Goal: Task Accomplishment & Management: Complete application form

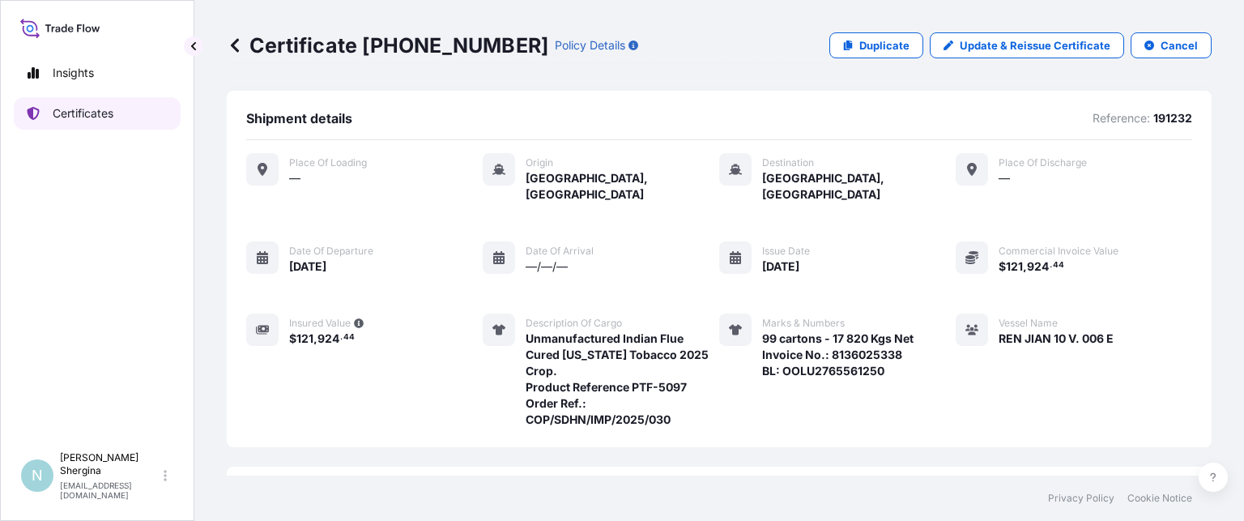
click at [110, 117] on p "Certificates" at bounding box center [83, 113] width 61 height 16
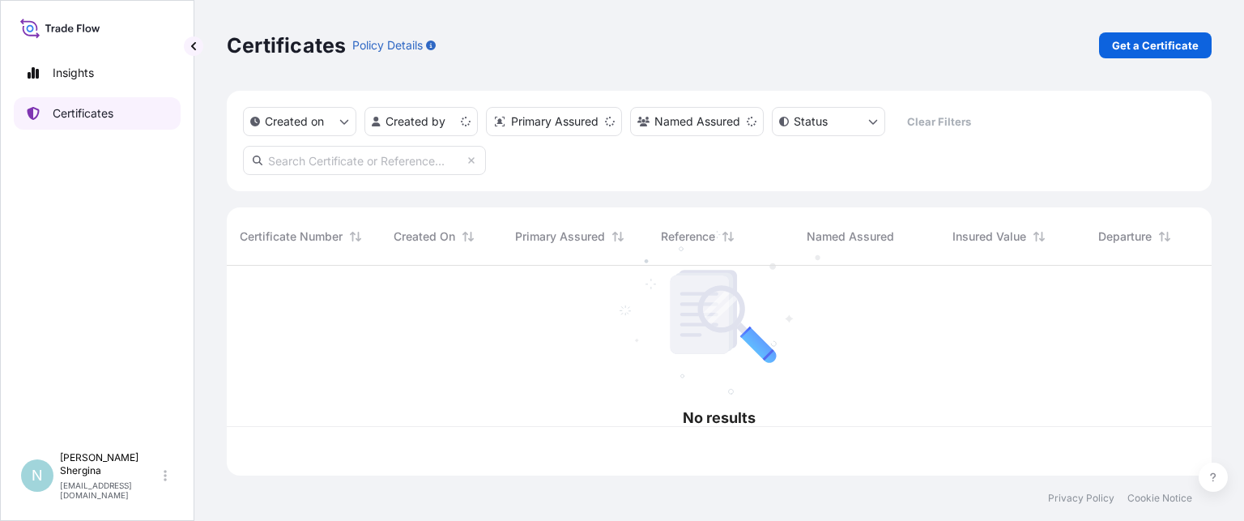
scroll to position [207, 972]
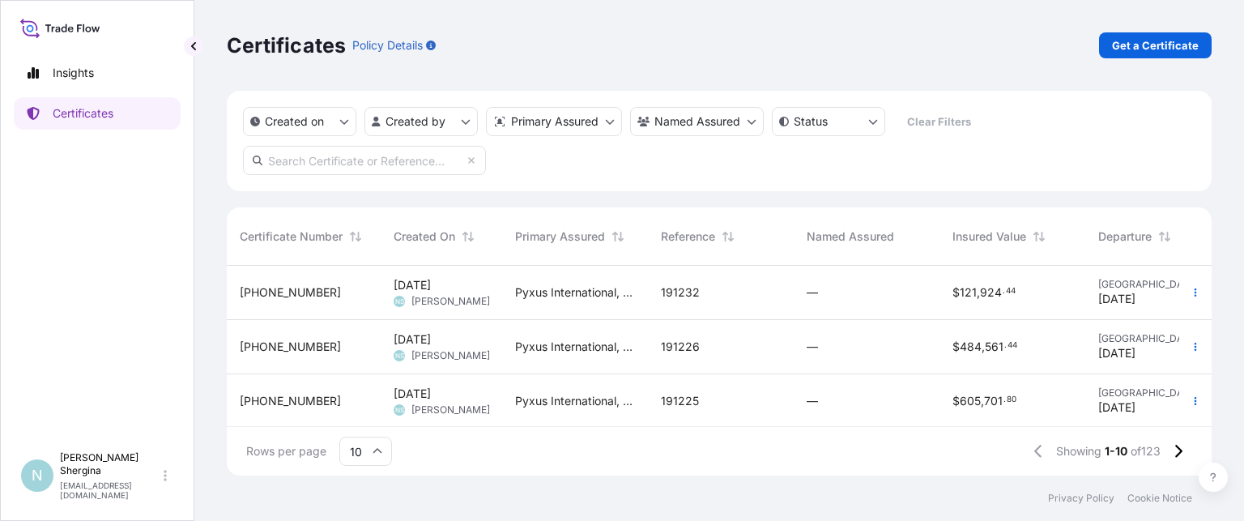
click at [407, 161] on input "text" at bounding box center [364, 160] width 243 height 29
paste input "190268"
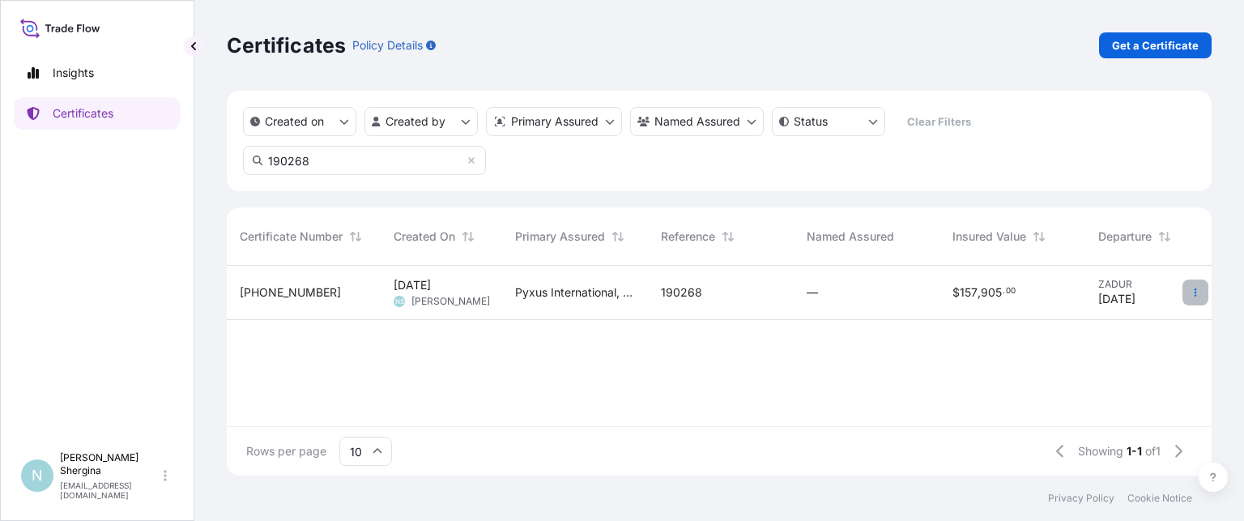
type input "190268"
click at [1200, 292] on button "button" at bounding box center [1196, 292] width 26 height 26
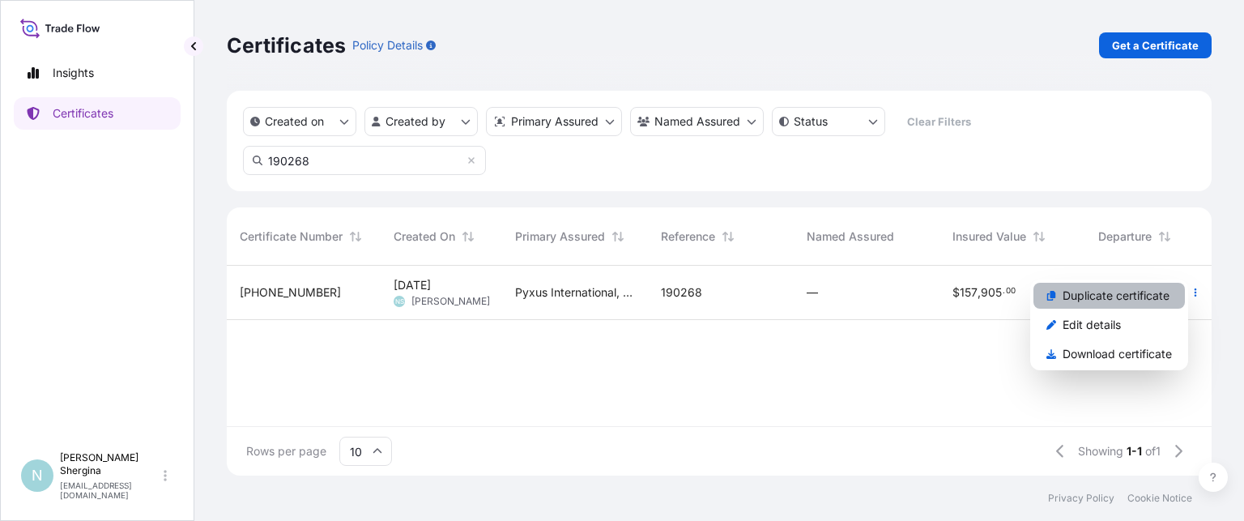
click at [1172, 292] on link "Duplicate certificate" at bounding box center [1108, 296] width 151 height 26
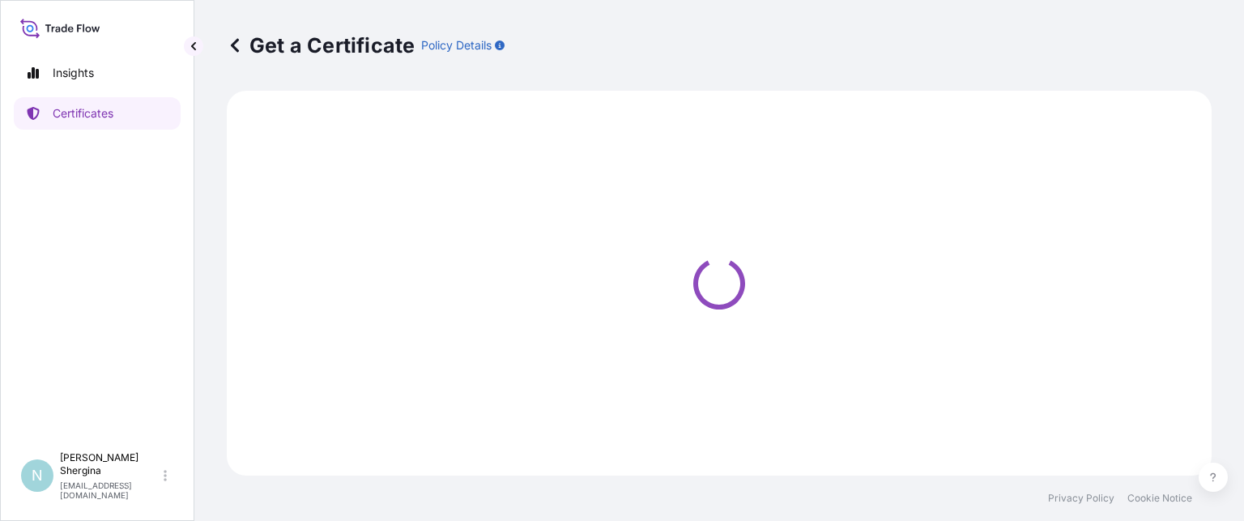
select select "Ocean Vessel"
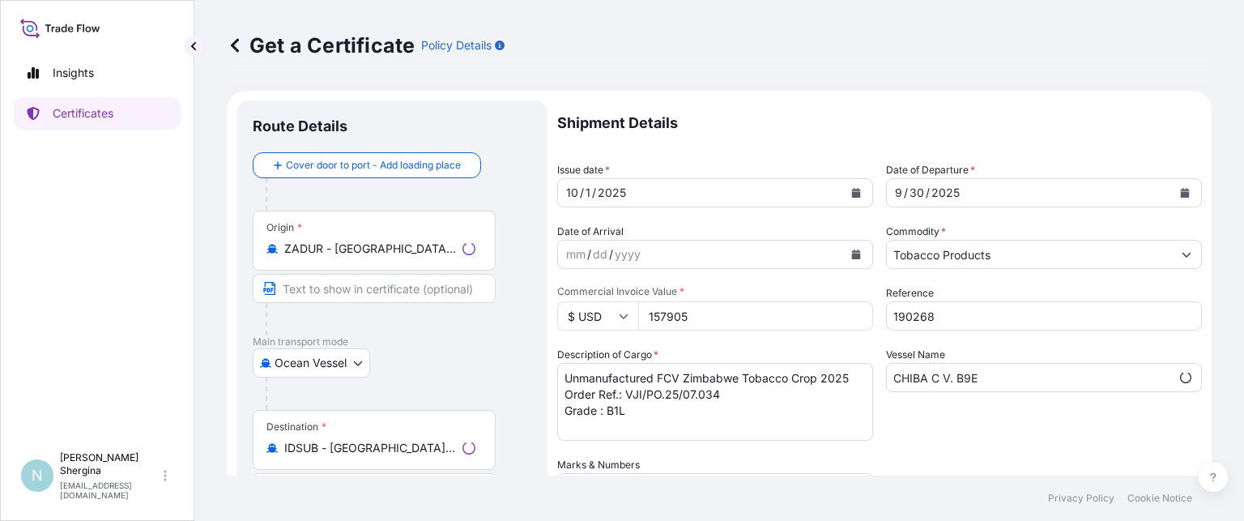
select select "31548"
click at [852, 191] on icon "Calendar" at bounding box center [856, 193] width 9 height 10
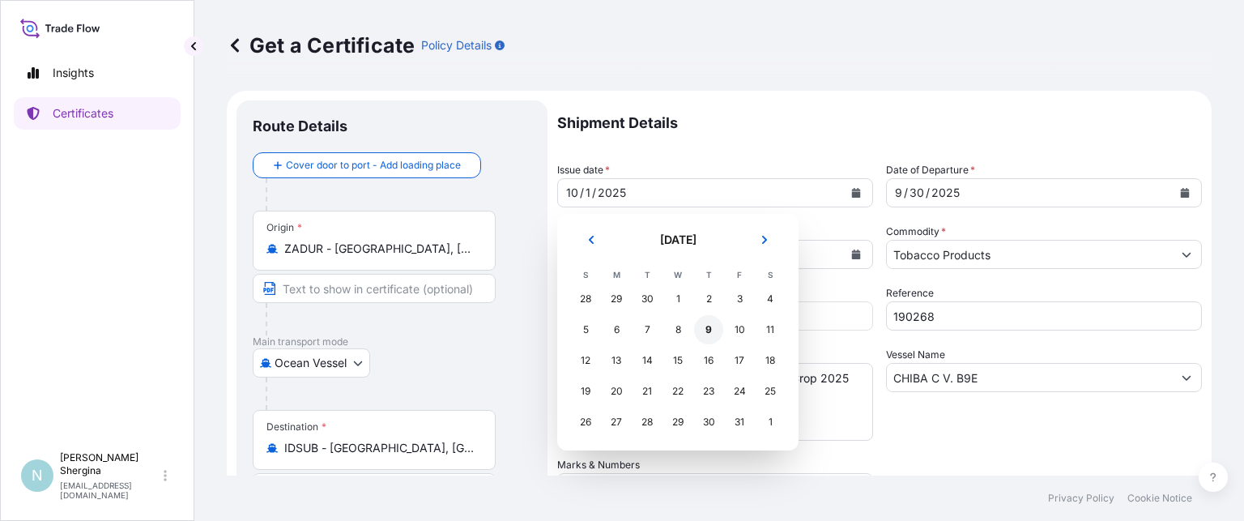
click at [701, 335] on div "9" at bounding box center [708, 329] width 29 height 29
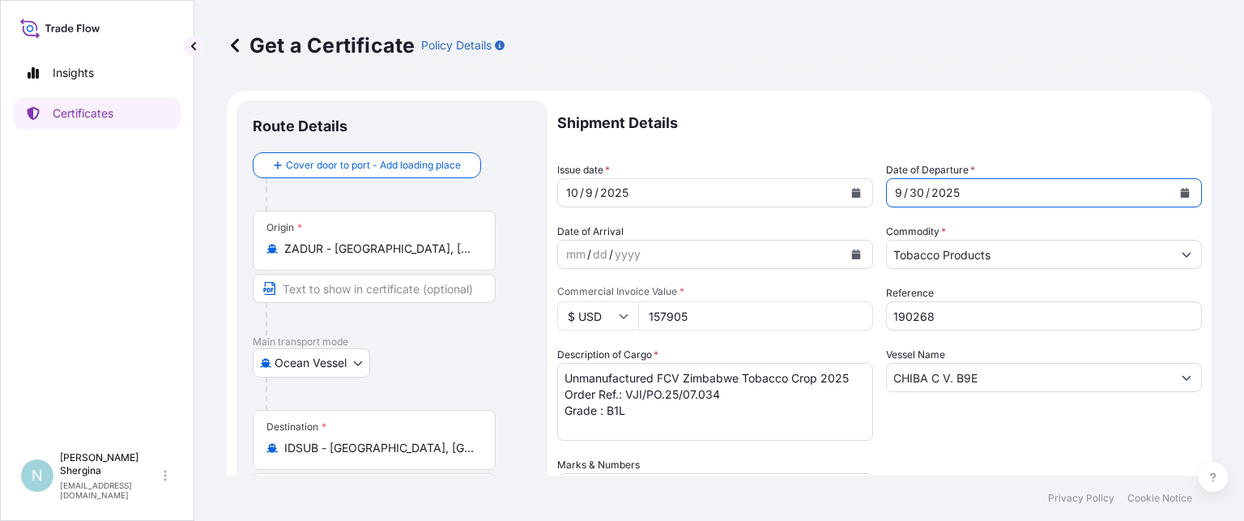
click at [1181, 194] on icon "Calendar" at bounding box center [1185, 193] width 9 height 10
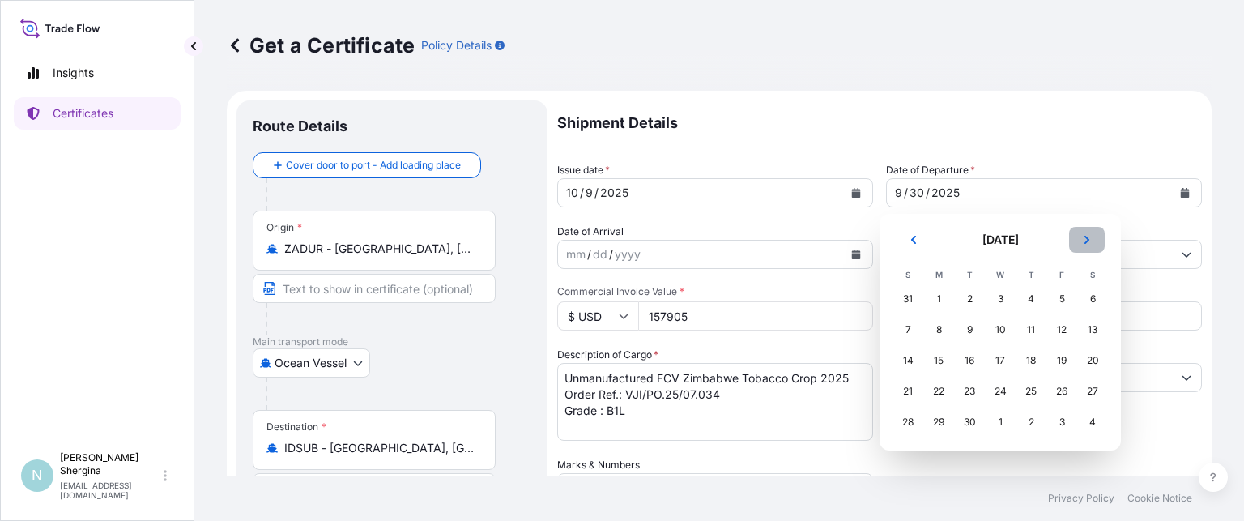
click at [1085, 239] on icon "Next" at bounding box center [1087, 240] width 10 height 10
click at [969, 334] on div "7" at bounding box center [969, 329] width 29 height 29
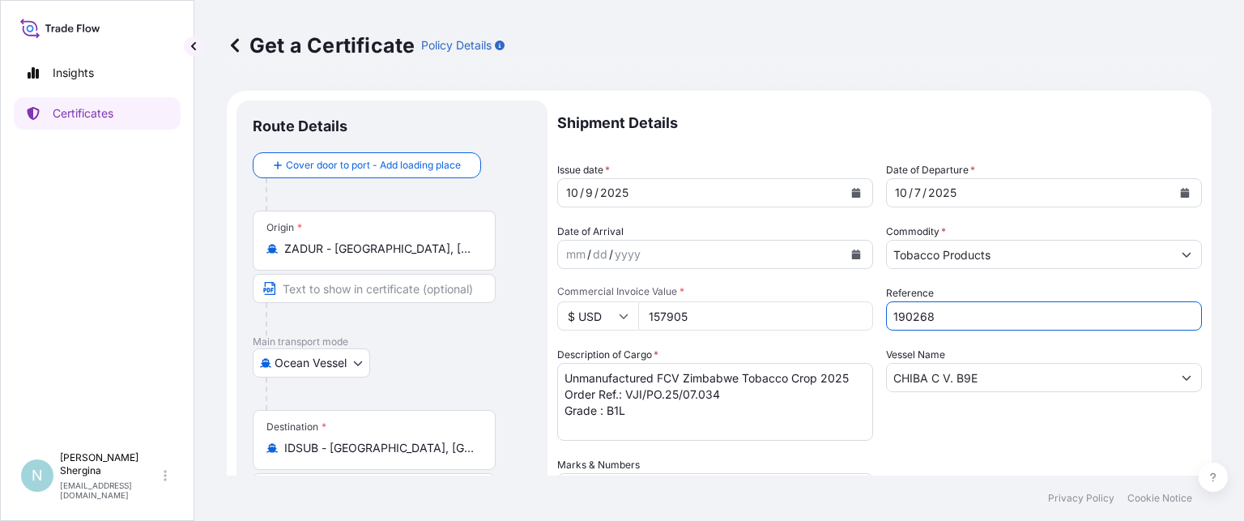
drag, startPoint x: 952, startPoint y: 310, endPoint x: 758, endPoint y: 309, distance: 193.6
click at [752, 310] on div "Shipment Details Issue date * [DATE] Date of Departure * [DATE] Date of Arrival…" at bounding box center [879, 455] width 645 height 710
paste input "756"
type input "190756"
drag, startPoint x: 710, startPoint y: 322, endPoint x: 496, endPoint y: 309, distance: 214.2
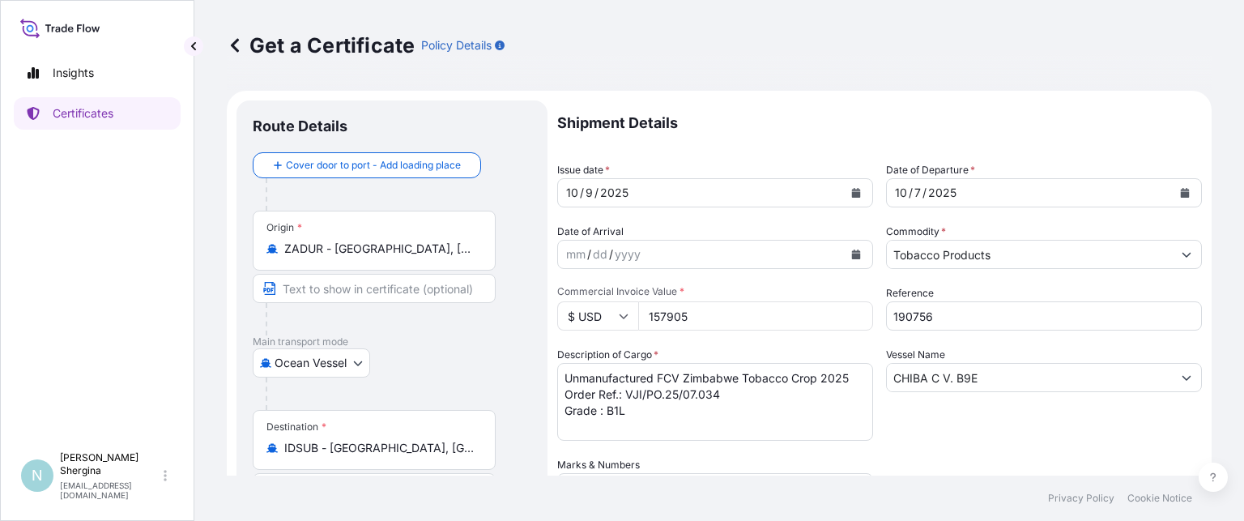
click at [496, 310] on form "Route Details Cover door to port - Add loading place Place of loading Road / [G…" at bounding box center [719, 478] width 985 height 775
click at [703, 394] on textarea "Unmanufactured FCV Zimbabwe Tobacco Crop 2025 Order Ref.: VJI/PO.25/07.034 Grad…" at bounding box center [715, 402] width 316 height 78
click at [80, 290] on div "Insights Certificates" at bounding box center [97, 243] width 167 height 402
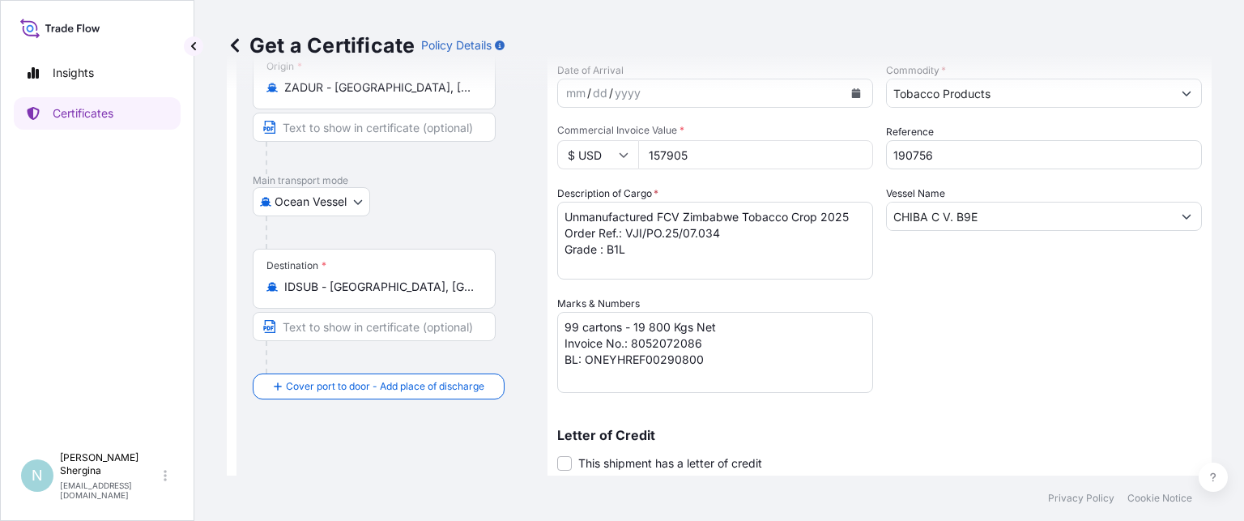
scroll to position [162, 0]
drag, startPoint x: 631, startPoint y: 341, endPoint x: 706, endPoint y: 343, distance: 75.4
click at [706, 343] on textarea "99 cartons - 19 800 Kgs Net Invoice No.: 8052072086 BL: ONEYHREF00290800" at bounding box center [715, 351] width 316 height 81
paste textarea "132"
drag, startPoint x: 586, startPoint y: 356, endPoint x: 754, endPoint y: 359, distance: 167.7
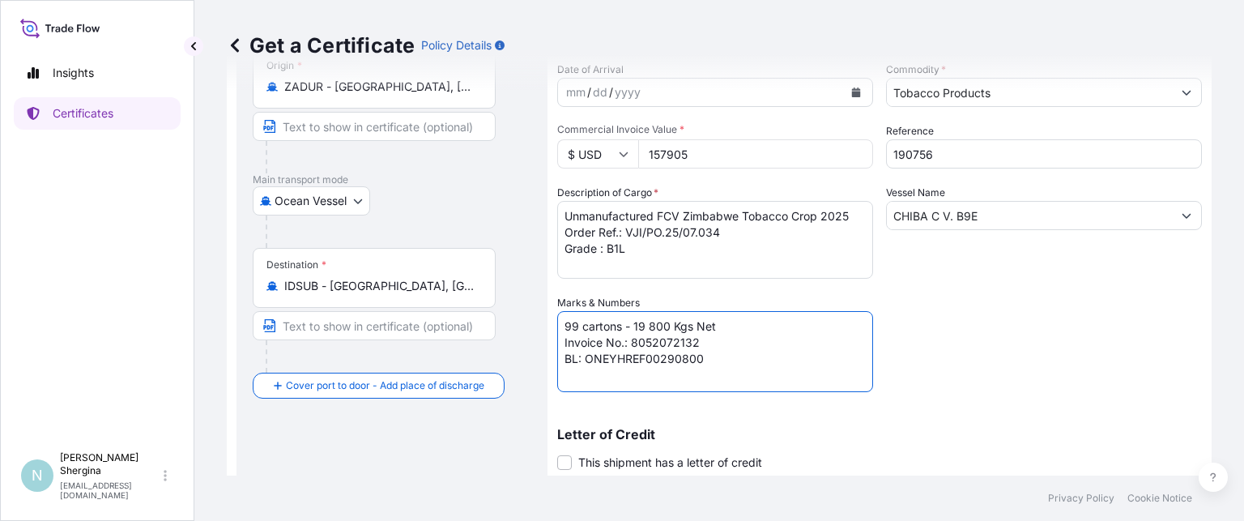
click at [754, 359] on textarea "99 cartons - 19 800 Kgs Net Invoice No.: 8052072086 BL: ONEYHREF00290800" at bounding box center [715, 351] width 316 height 81
paste textarea "7"
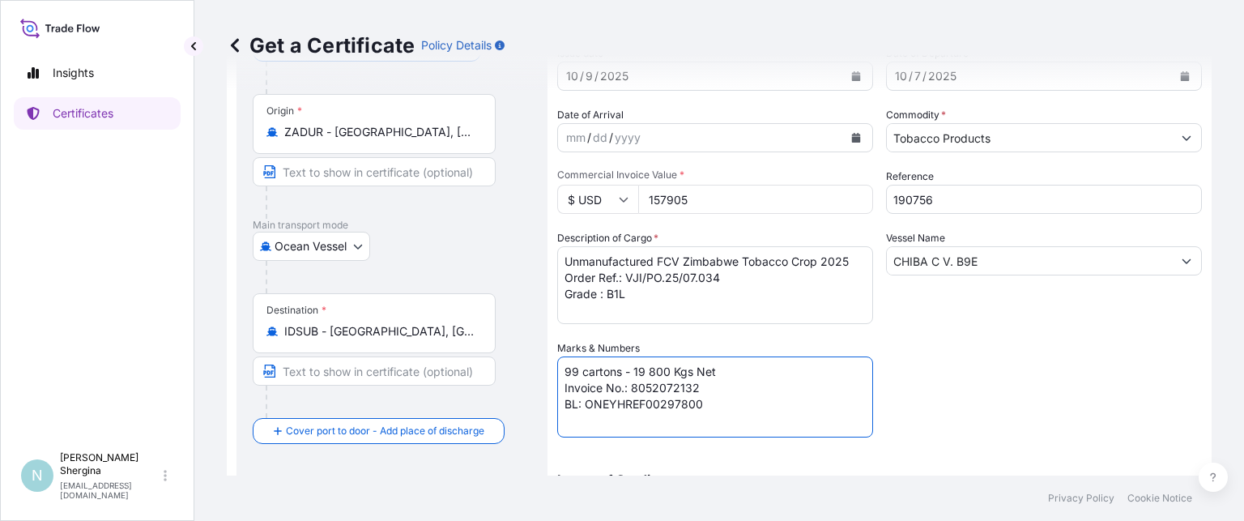
scroll to position [0, 0]
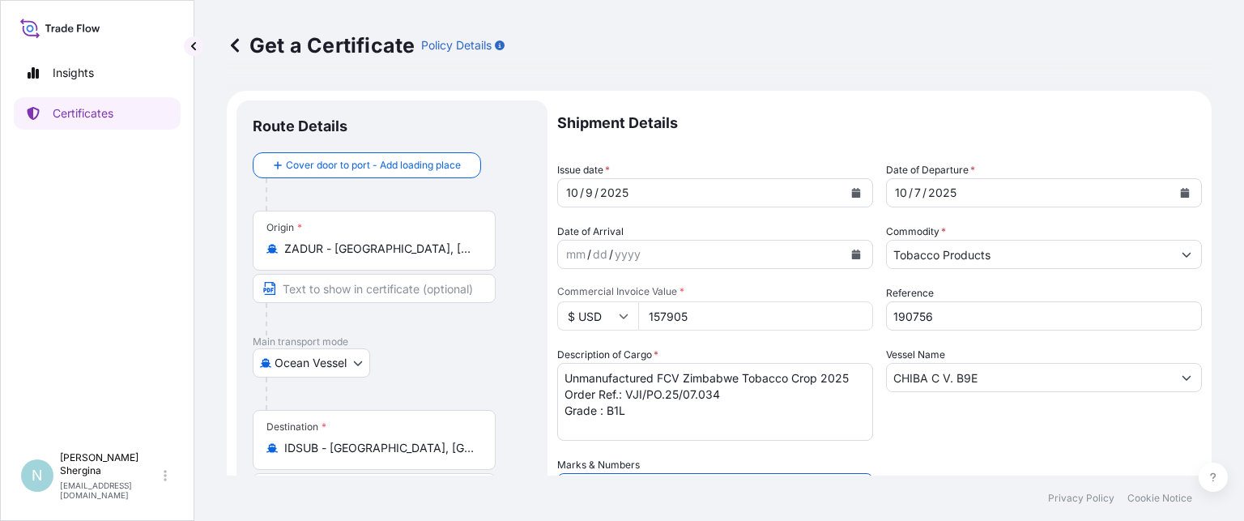
type textarea "99 cartons - 19 800 Kgs Net Invoice No.: 8052072132 BL: ONEYHREF00297800"
paste input "MOL EXPLORER 091"
drag, startPoint x: 977, startPoint y: 376, endPoint x: 798, endPoint y: 381, distance: 179.1
click at [798, 381] on div "Shipment Details Issue date * [DATE] Date of Departure * [DATE] Date of Arrival…" at bounding box center [879, 455] width 645 height 710
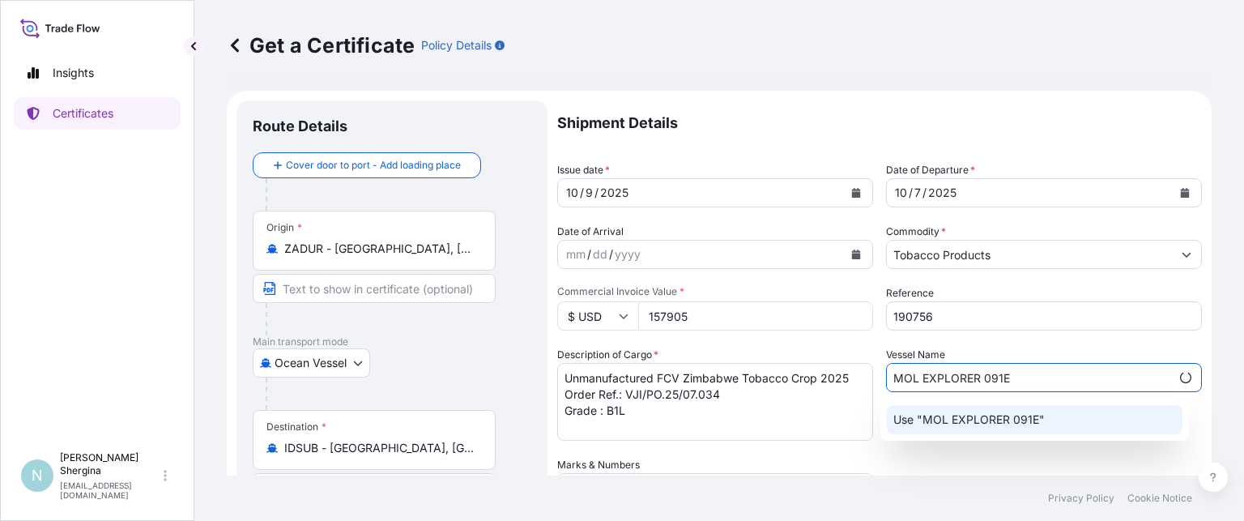
type input "MOL EXPLORER 091E"
click at [873, 472] on div "Shipment Details Issue date * [DATE] Date of Departure * [DATE] Date of Arrival…" at bounding box center [879, 455] width 645 height 710
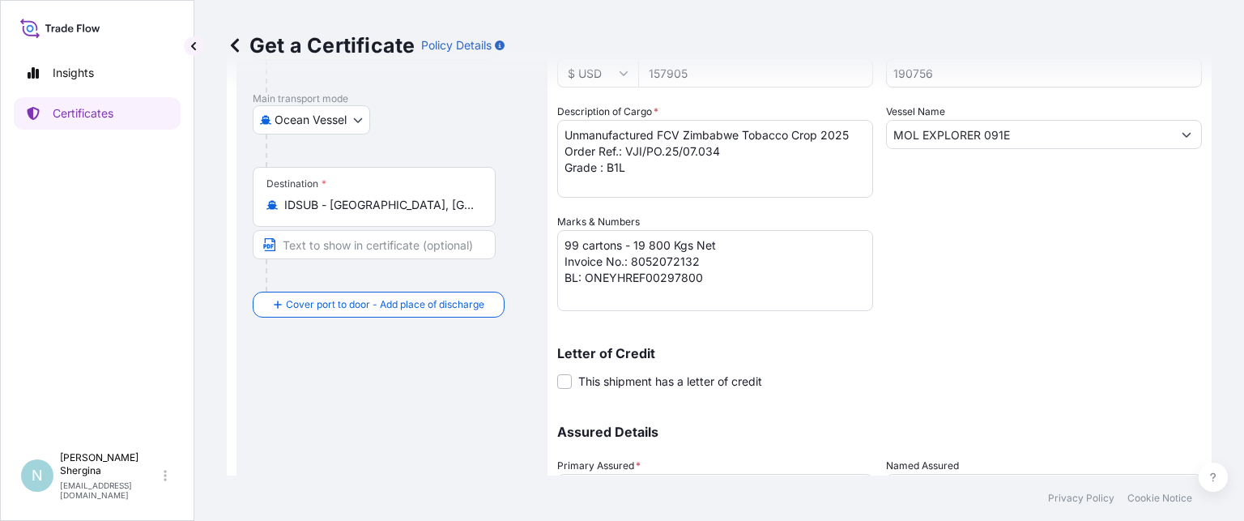
scroll to position [389, 0]
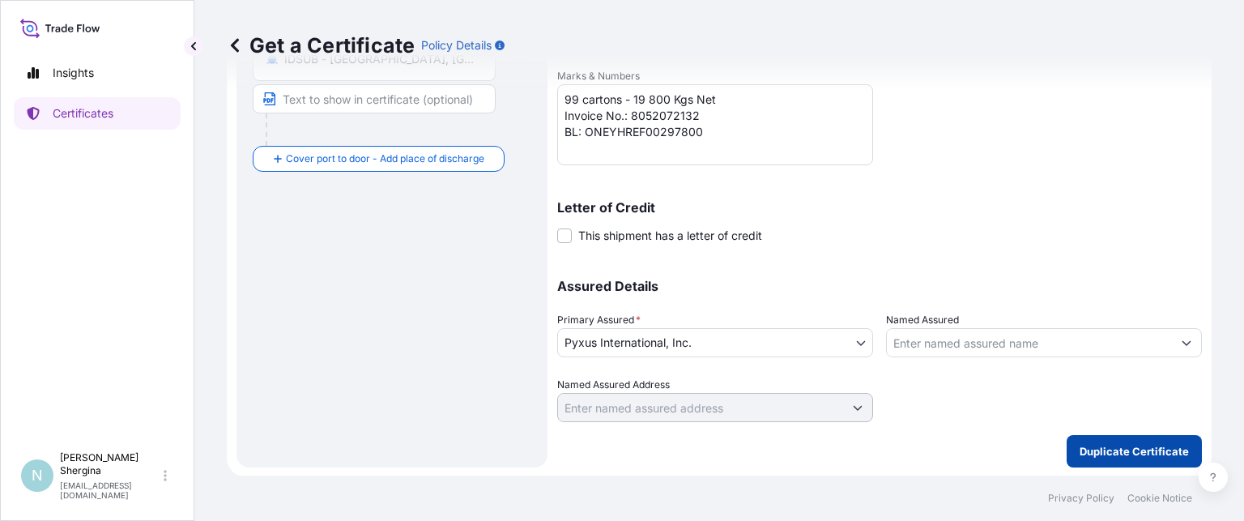
click at [1121, 446] on p "Duplicate Certificate" at bounding box center [1134, 451] width 109 height 16
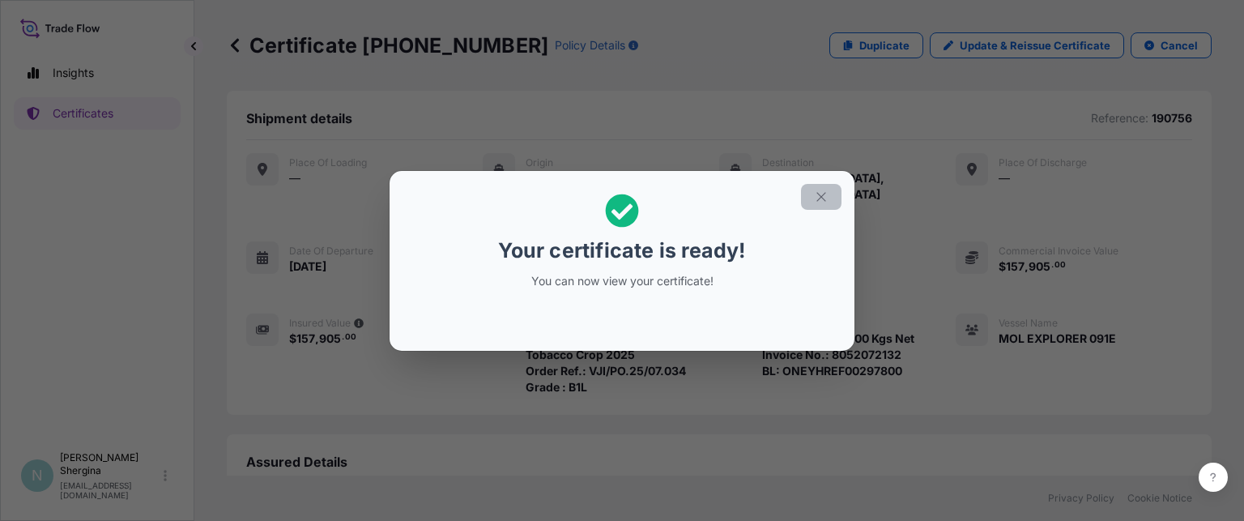
click at [836, 195] on button "button" at bounding box center [821, 197] width 40 height 26
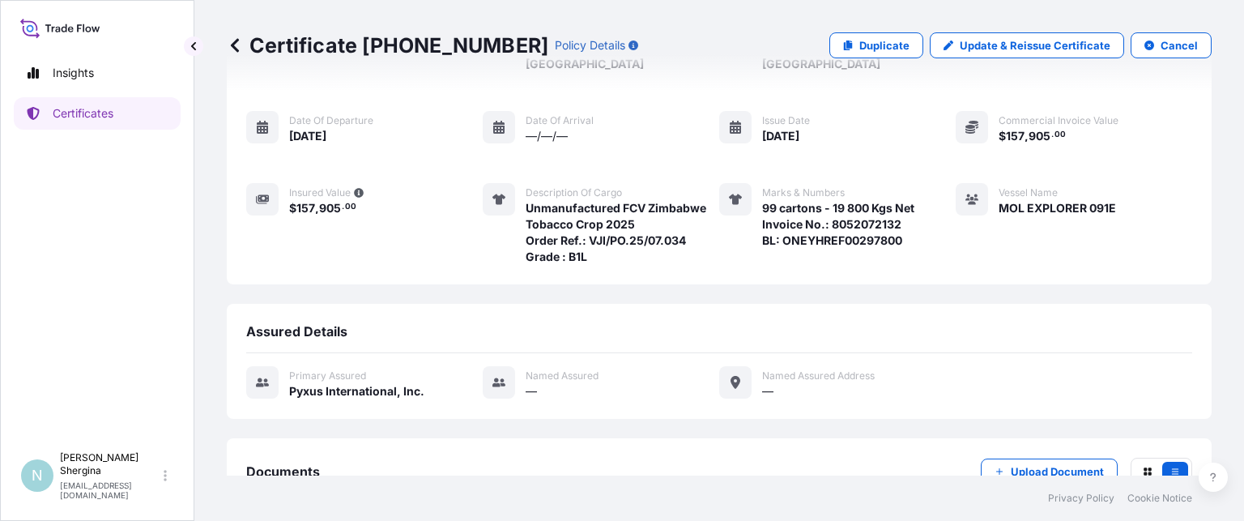
scroll to position [224, 0]
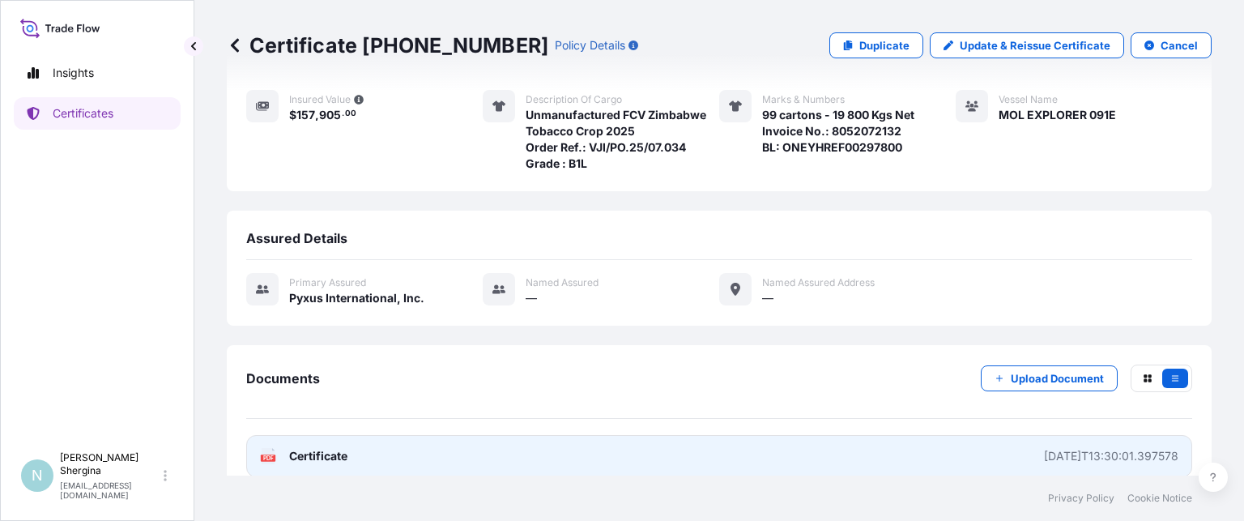
click at [1097, 448] on div "[DATE]T13:30:01.397578" at bounding box center [1111, 456] width 134 height 16
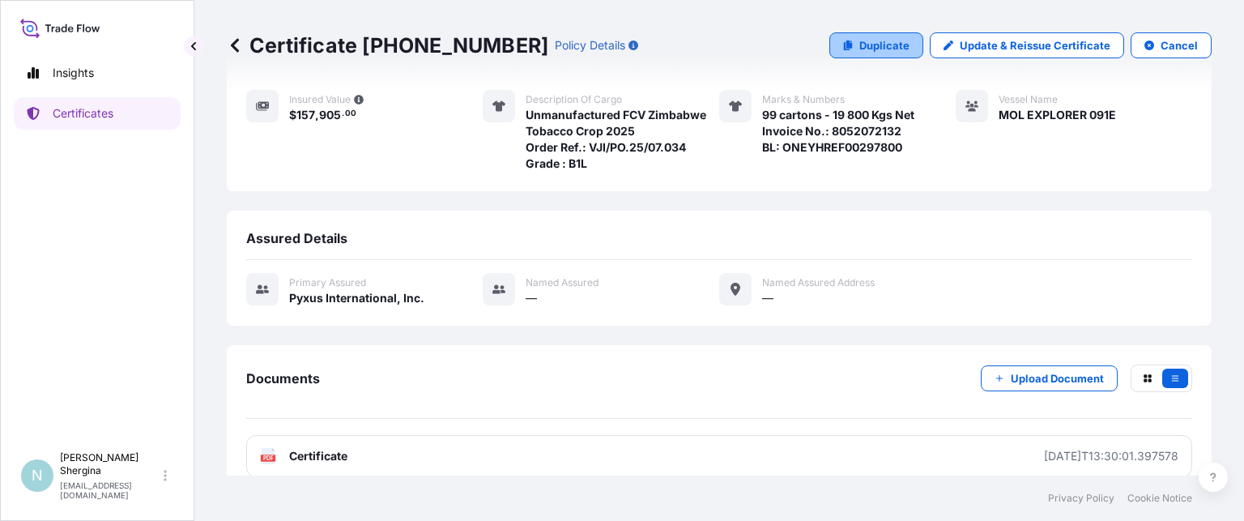
click at [859, 45] on p "Duplicate" at bounding box center [884, 45] width 50 height 16
select select "Ocean Vessel"
select select "31548"
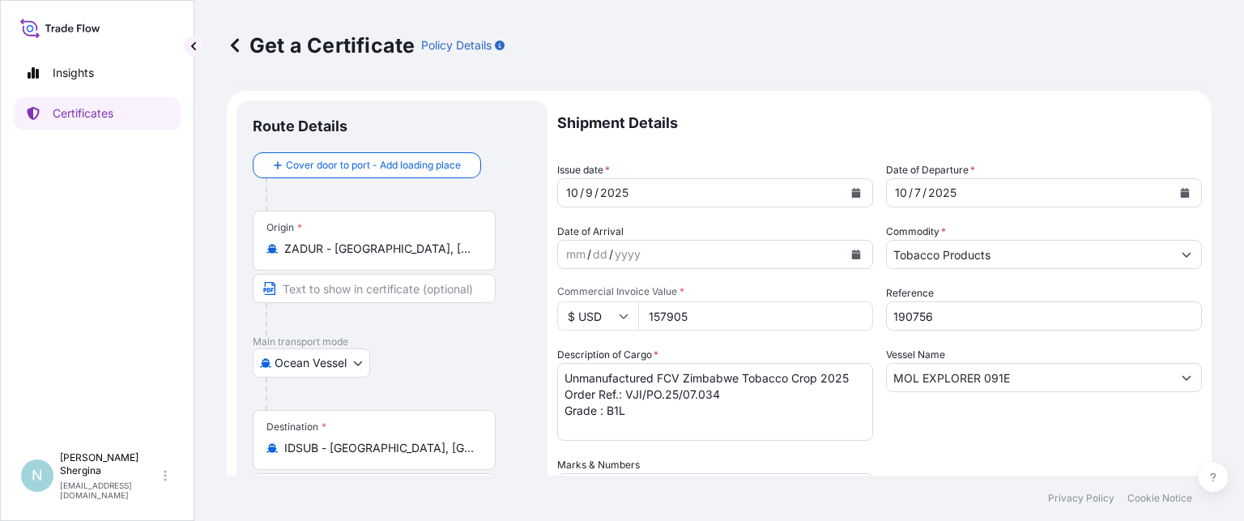
click at [1176, 186] on button "Calendar" at bounding box center [1185, 193] width 26 height 26
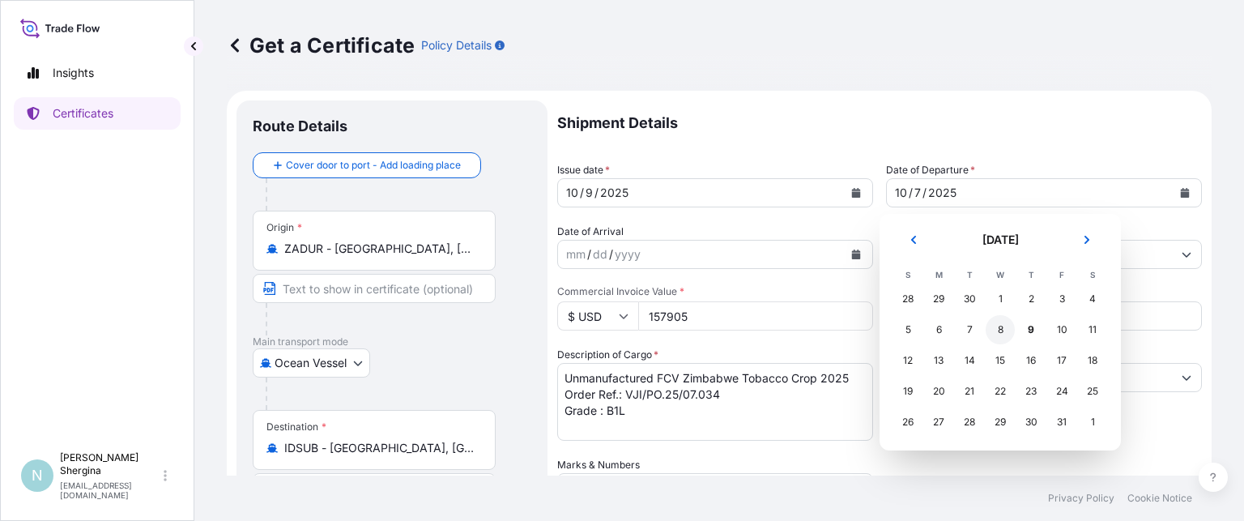
click at [1002, 330] on div "8" at bounding box center [1000, 329] width 29 height 29
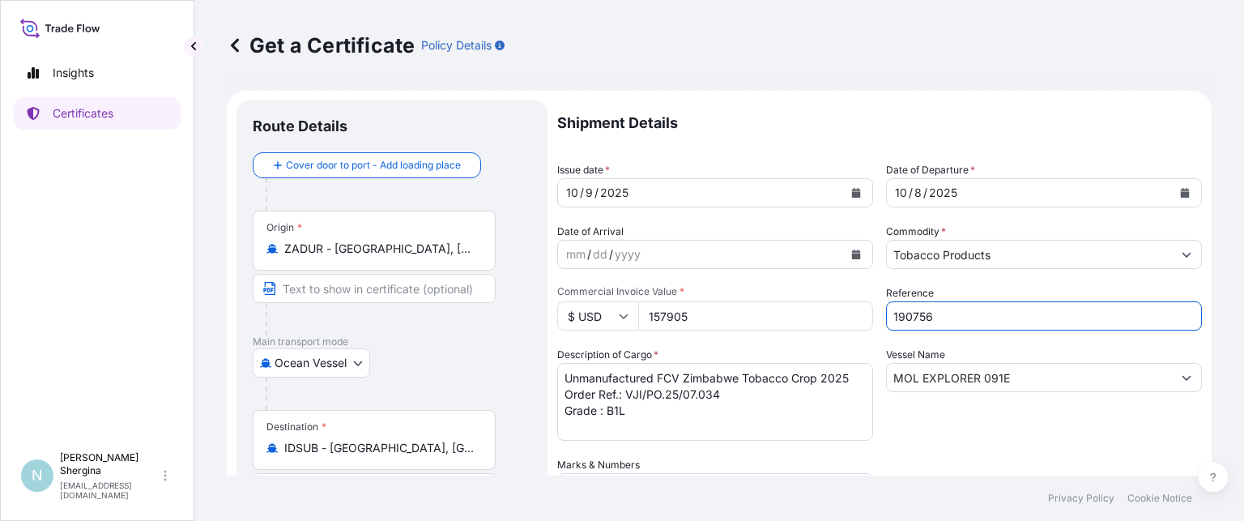
drag, startPoint x: 969, startPoint y: 323, endPoint x: 720, endPoint y: 311, distance: 249.0
click at [721, 311] on div "Shipment Details Issue date * [DATE] Date of Departure * [DATE] Date of Arrival…" at bounding box center [879, 455] width 645 height 710
paste input "677"
type input "190677"
drag, startPoint x: 697, startPoint y: 320, endPoint x: 498, endPoint y: 287, distance: 201.2
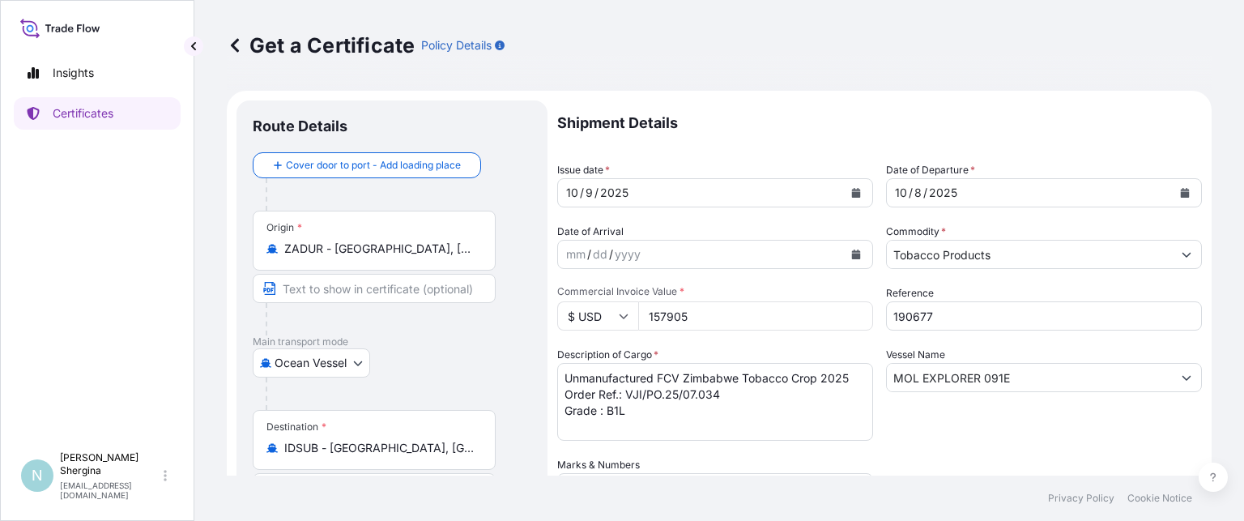
click at [497, 288] on form "Route Details Cover door to port - Add loading place Place of loading Road / [G…" at bounding box center [719, 478] width 985 height 775
type input "1654874.6"
drag, startPoint x: 1016, startPoint y: 373, endPoint x: 769, endPoint y: 375, distance: 247.0
click at [769, 373] on div "Shipment Details Issue date * [DATE] Date of Departure * [DATE] Date of Arrival…" at bounding box center [879, 455] width 645 height 710
paste input "COSCO [GEOGRAPHIC_DATA] 122"
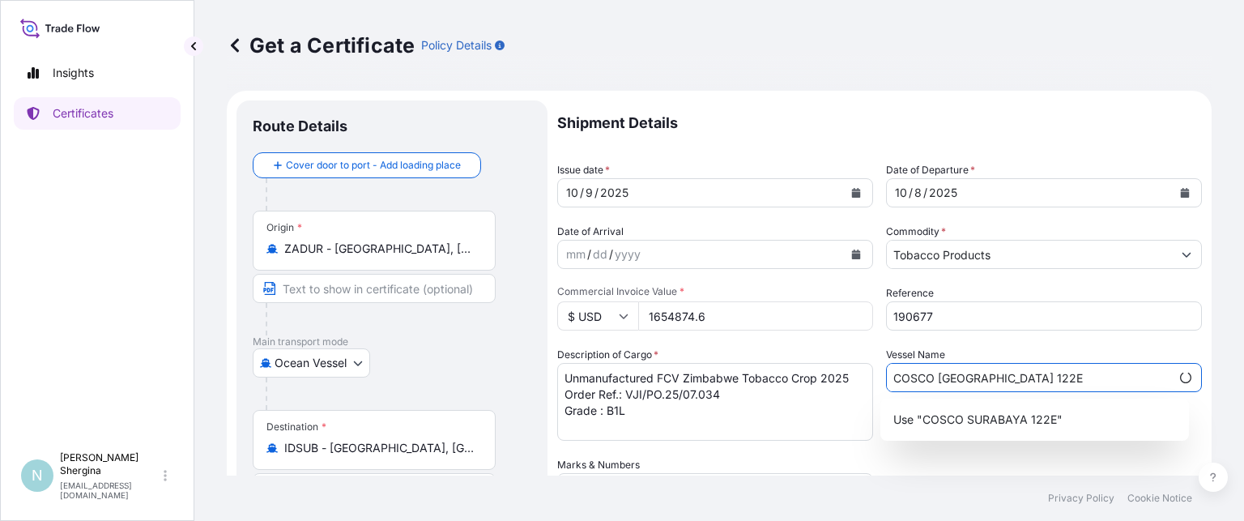
type input "COSCO [GEOGRAPHIC_DATA] 122E"
click at [830, 436] on textarea "Unmanufactured FCV Zimbabwe Tobacco Crop 2025 Order Ref.: VJI/PO.25/07.034 Grad…" at bounding box center [715, 402] width 316 height 78
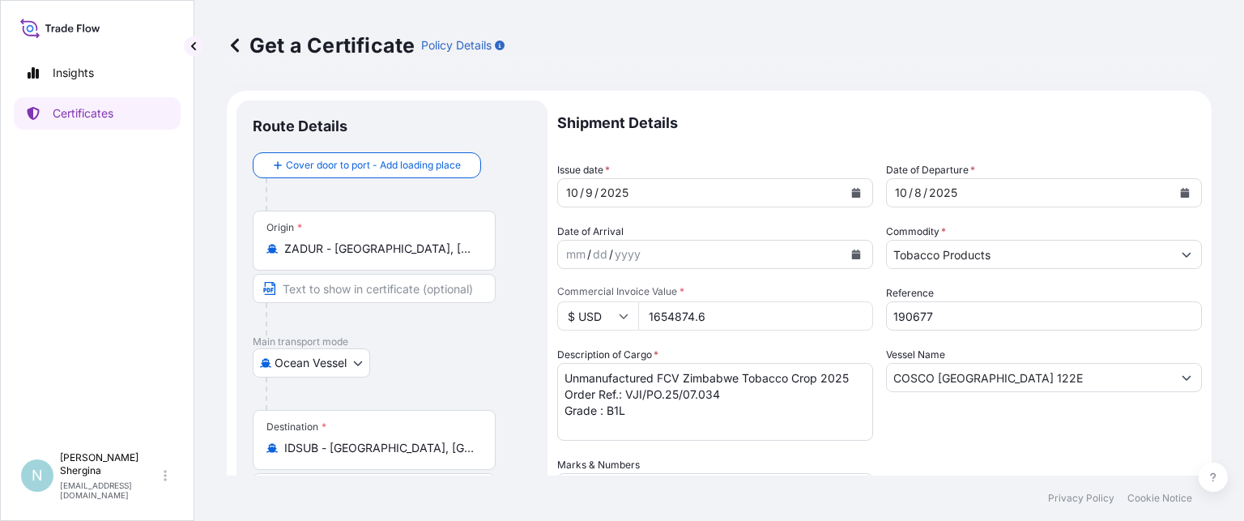
click at [663, 313] on input "1654874.6" at bounding box center [755, 315] width 235 height 29
click at [664, 314] on input "164874.6" at bounding box center [755, 315] width 235 height 29
type input "164874.6"
click at [752, 390] on textarea "Unmanufactured FCV Zimbabwe Tobacco Crop 2025 Order Ref.: VJI/PO.25/07.034 Grad…" at bounding box center [715, 402] width 316 height 78
click at [698, 413] on textarea "Unmanufactured FCV Zimbabwe Tobacco Crop 2025 Order Ref.: VJI/PO.25/07.034 Grad…" at bounding box center [715, 402] width 316 height 78
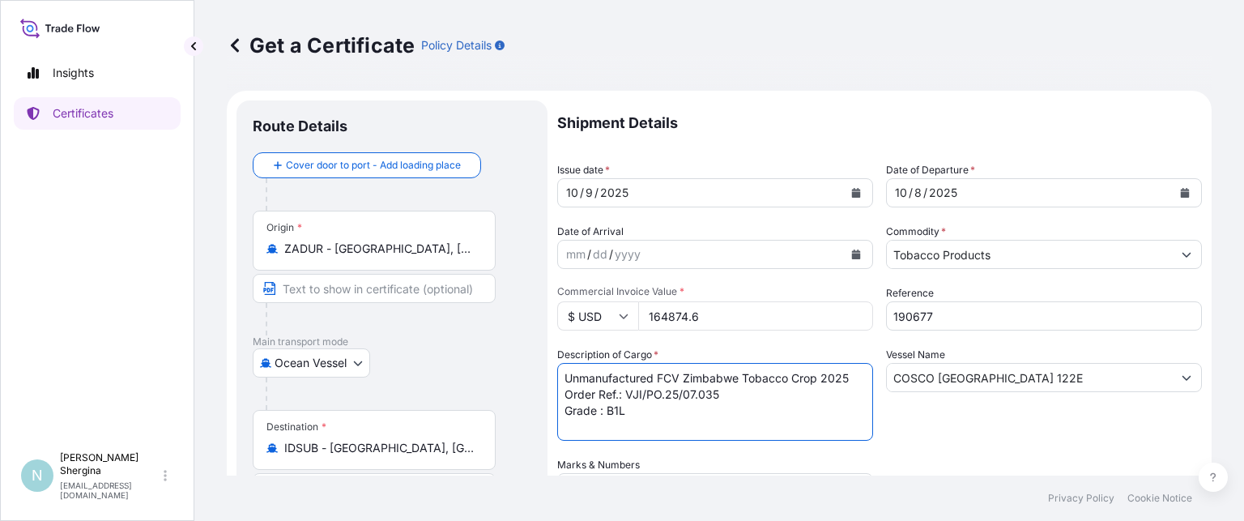
drag, startPoint x: 606, startPoint y: 407, endPoint x: 645, endPoint y: 407, distance: 38.9
click at [645, 407] on textarea "Unmanufactured FCV Zimbabwe Tobacco Crop 2025 Order Ref.: VJI/PO.25/07.034 Grad…" at bounding box center [715, 402] width 316 height 78
paste textarea "L1OF"
type textarea "Unmanufactured FCV Zimbabwe Tobacco Crop 2025 Order Ref.: VJI/PO.25/07.035 Grad…"
click at [1018, 423] on div "Vessel Name COSCO [GEOGRAPHIC_DATA] 122E" at bounding box center [1044, 394] width 316 height 94
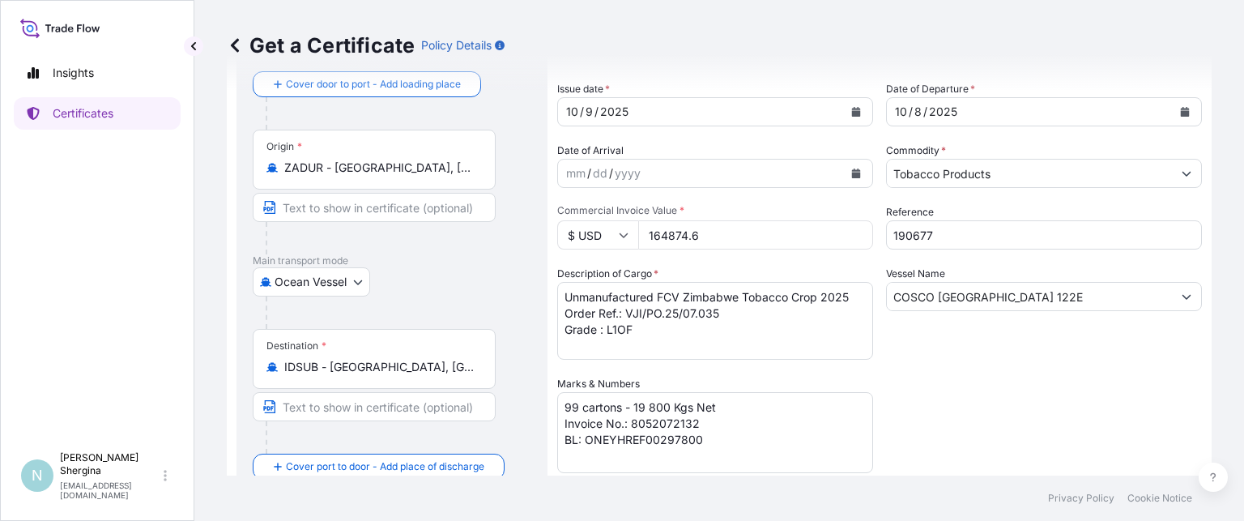
scroll to position [162, 0]
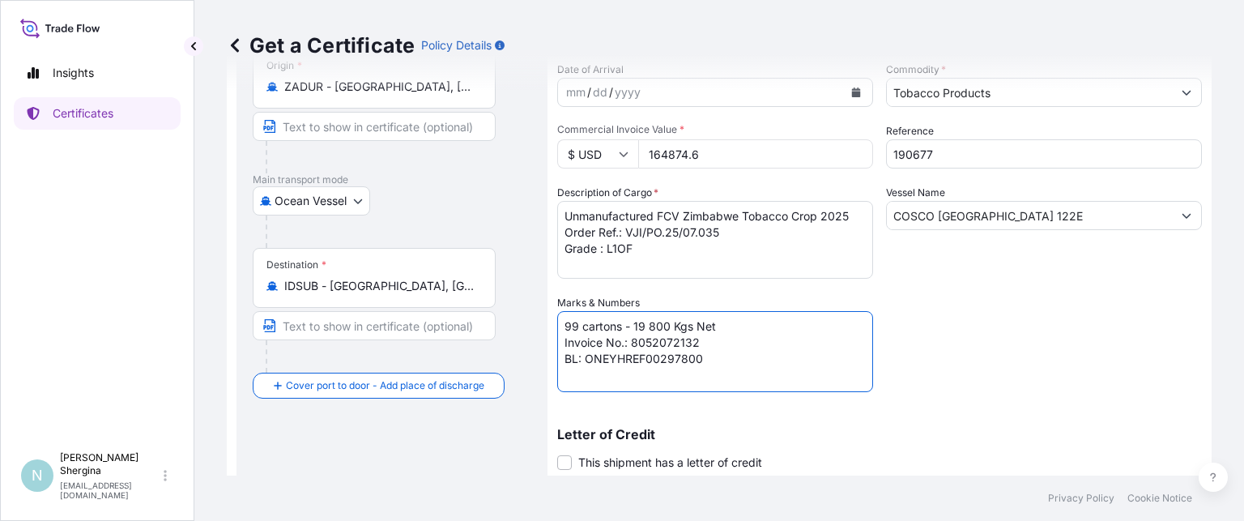
drag, startPoint x: 632, startPoint y: 339, endPoint x: 696, endPoint y: 341, distance: 64.0
click at [696, 341] on textarea "99 cartons - 19 800 Kgs Net Invoice No.: 8052072132 BL: ONEYHREF00297800" at bounding box center [715, 351] width 316 height 81
paste textarea "3"
drag, startPoint x: 583, startPoint y: 357, endPoint x: 719, endPoint y: 360, distance: 136.1
click at [719, 360] on textarea "99 cartons - 19 800 Kgs Net Invoice No.: 8052072132 BL: ONEYHREF00297800" at bounding box center [715, 351] width 316 height 81
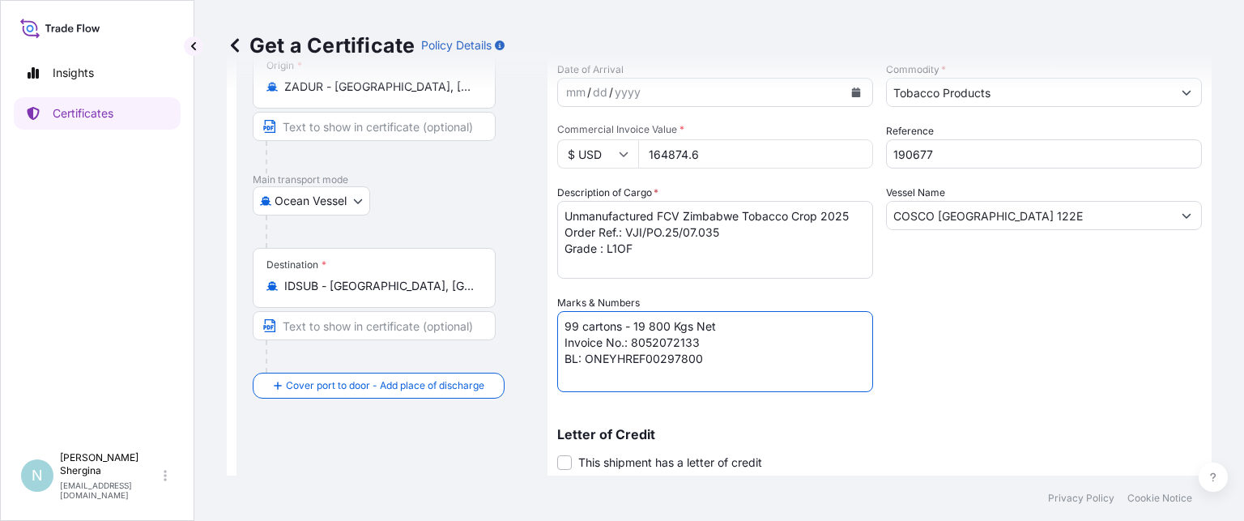
paste textarea "23"
type textarea "99 cartons - 19 800 Kgs Net Invoice No.: 8052072133 BL: ONEYHREF00292300"
click at [978, 375] on div "Shipment Details Issue date * [DATE] Date of Departure * [DATE] Date of Arrival…" at bounding box center [879, 293] width 645 height 710
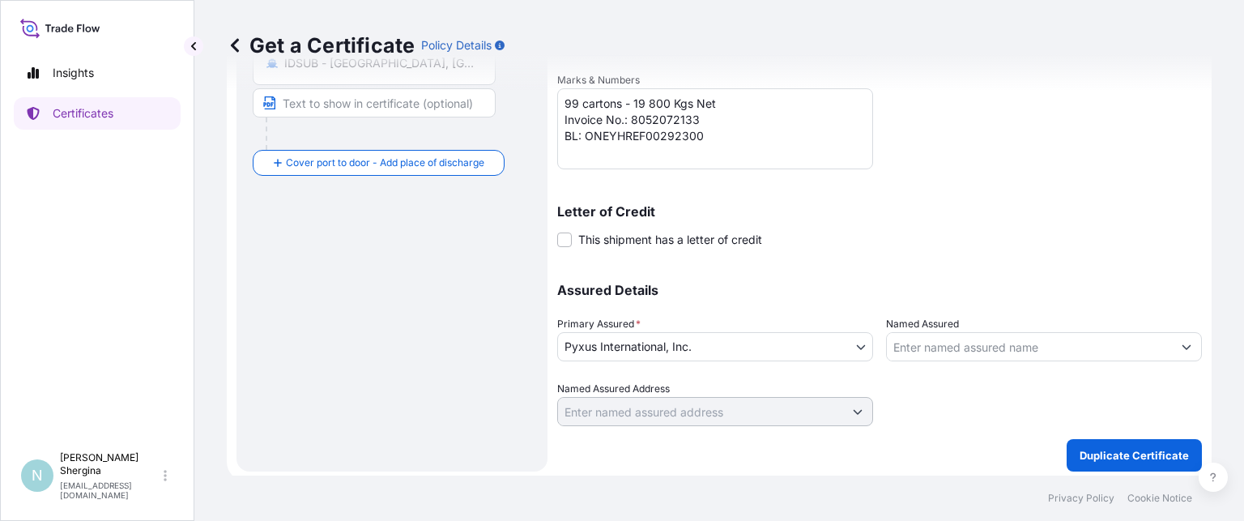
scroll to position [389, 0]
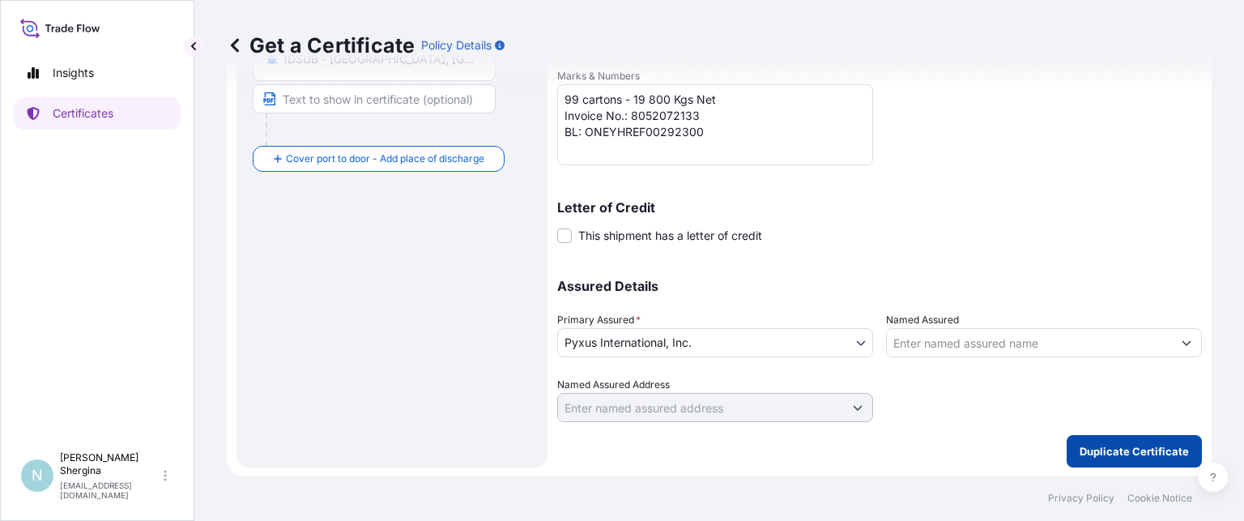
click at [1104, 443] on p "Duplicate Certificate" at bounding box center [1134, 451] width 109 height 16
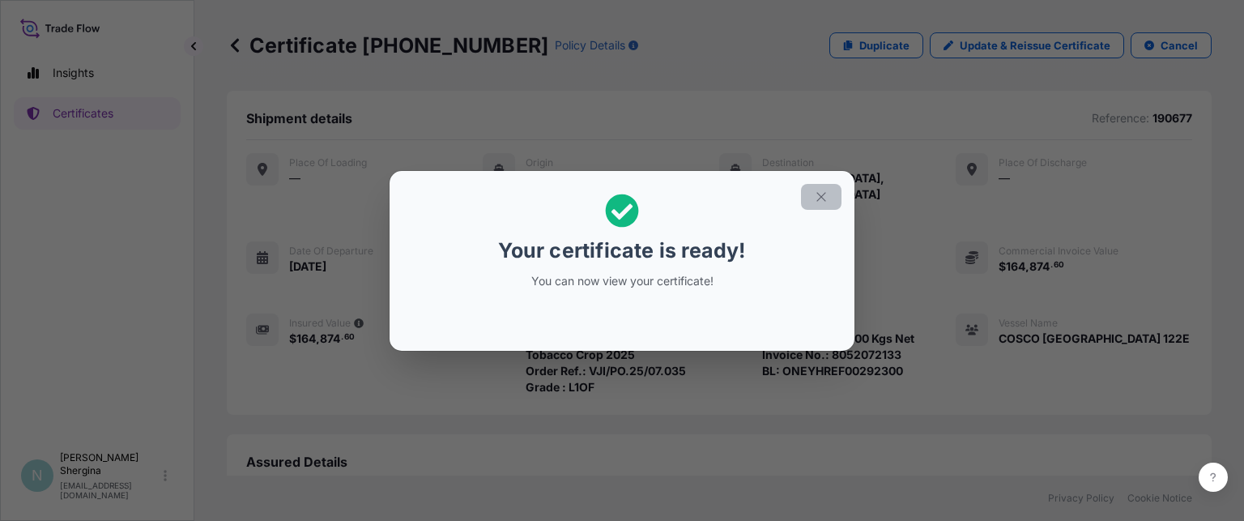
click at [824, 194] on icon "button" at bounding box center [820, 196] width 9 height 9
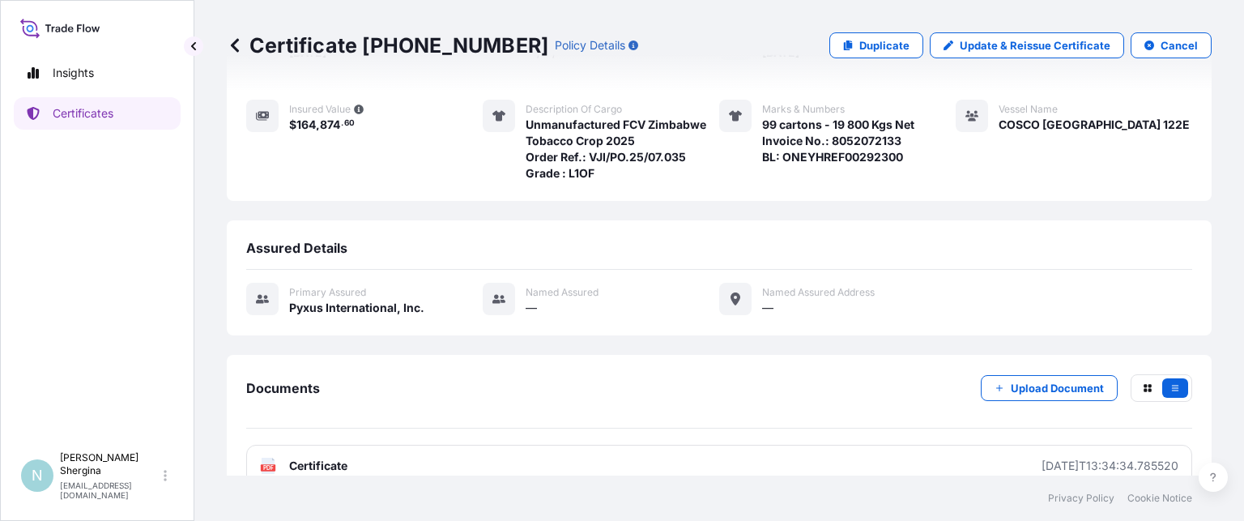
scroll to position [224, 0]
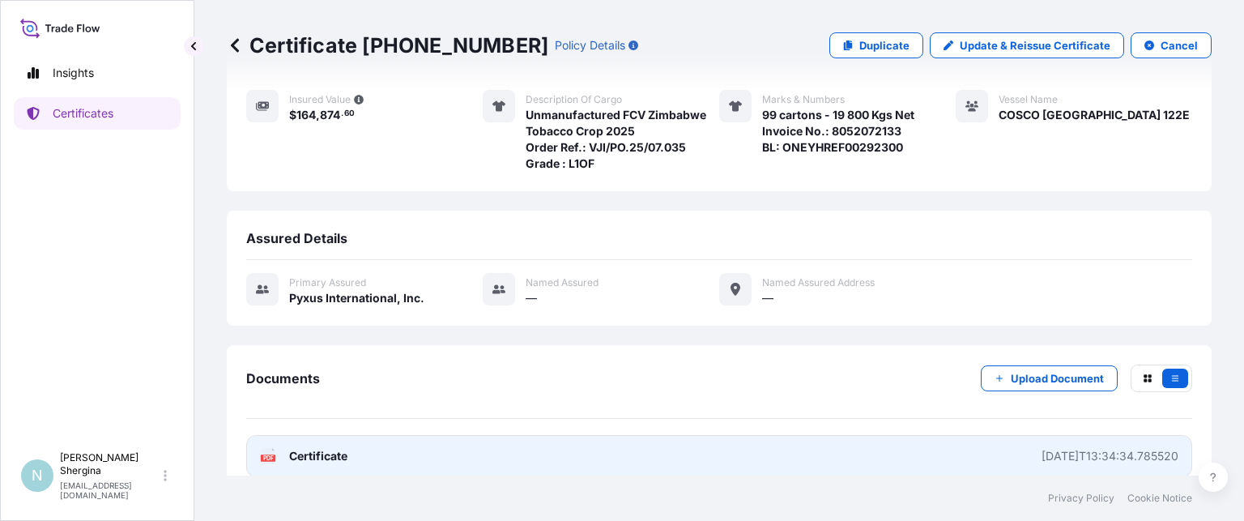
click at [870, 440] on link "PDF Certificate [DATE]T13:34:34.785520" at bounding box center [719, 456] width 946 height 42
